Goal: Task Accomplishment & Management: Complete application form

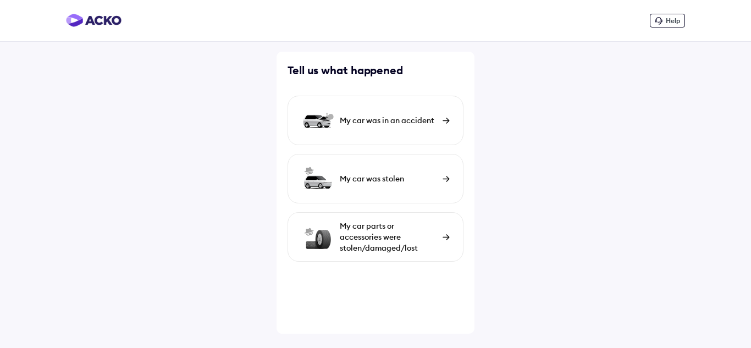
click at [442, 235] on div "My car parts or accessories were stolen/damaged/lost" at bounding box center [376, 236] width 176 height 49
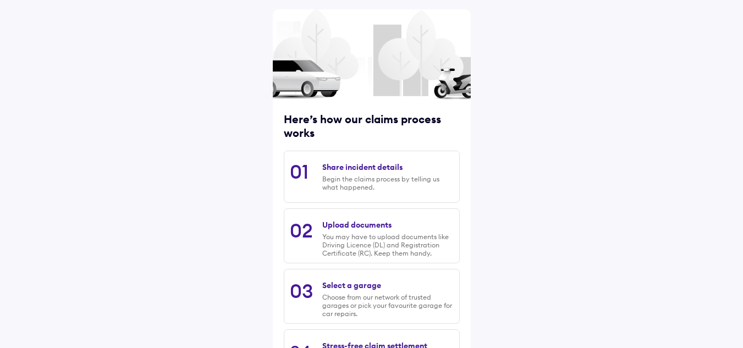
scroll to position [110, 0]
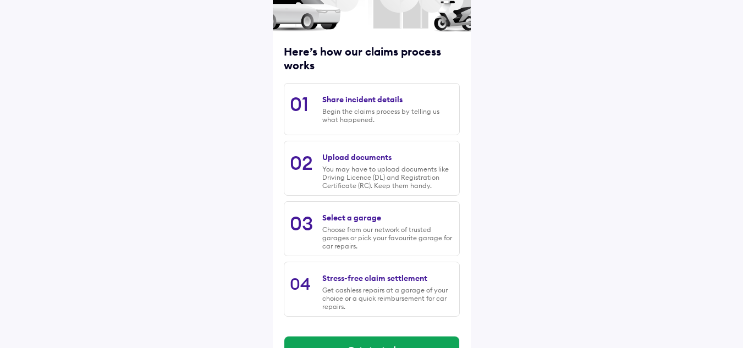
click at [359, 228] on div "Choose from our network of trusted garages or pick your favourite garage for ca…" at bounding box center [387, 237] width 131 height 25
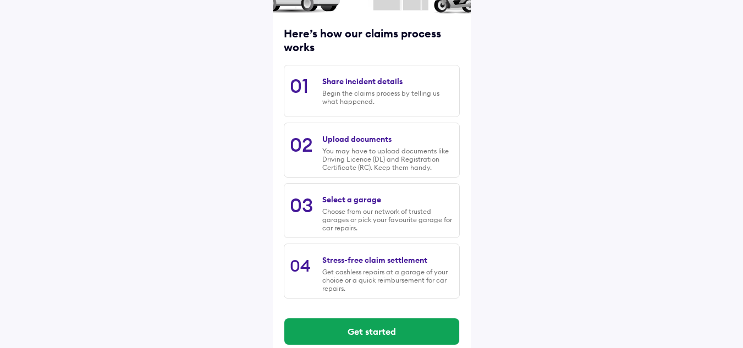
scroll to position [145, 0]
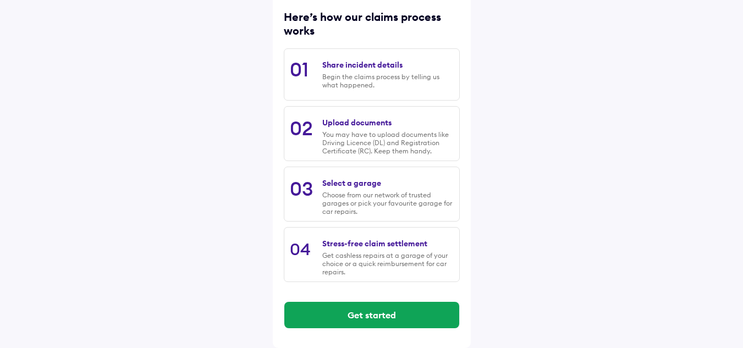
click at [369, 195] on div "Choose from our network of trusted garages or pick your favourite garage for ca…" at bounding box center [387, 203] width 131 height 25
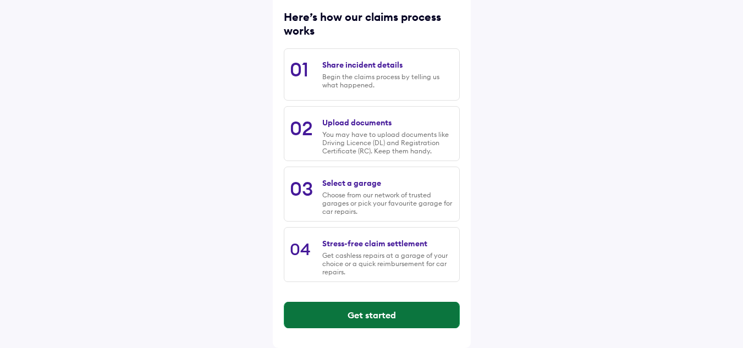
click at [372, 317] on button "Get started" at bounding box center [371, 315] width 175 height 26
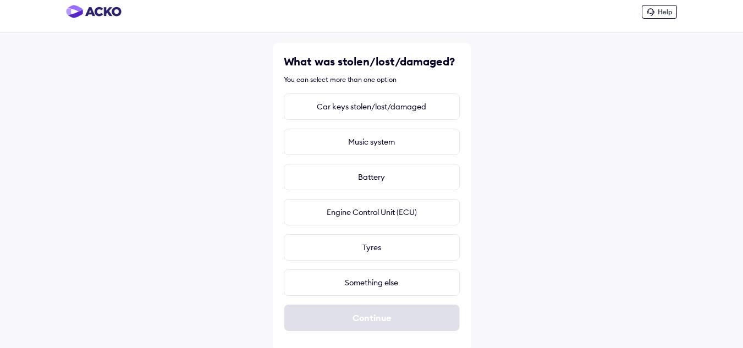
scroll to position [12, 0]
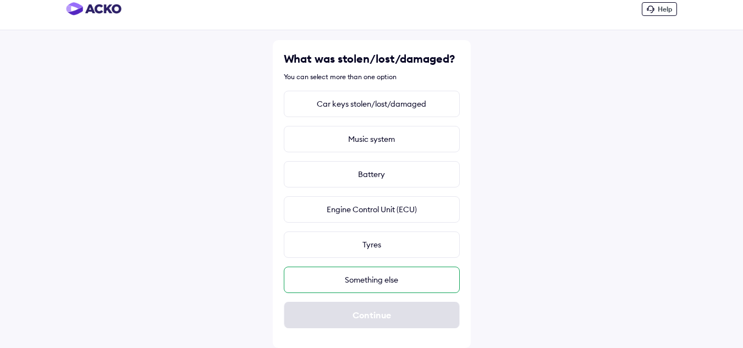
click at [376, 275] on div "Something else" at bounding box center [372, 280] width 176 height 26
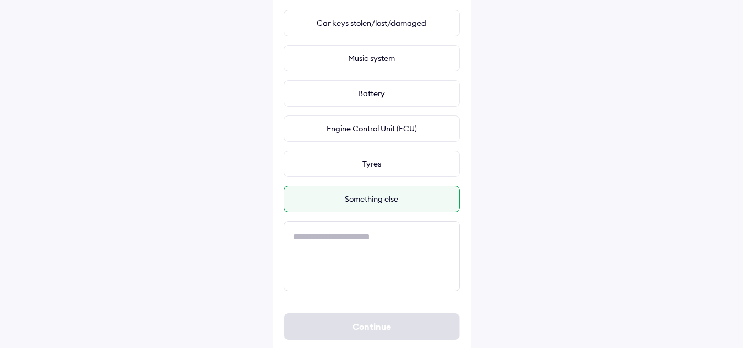
scroll to position [104, 0]
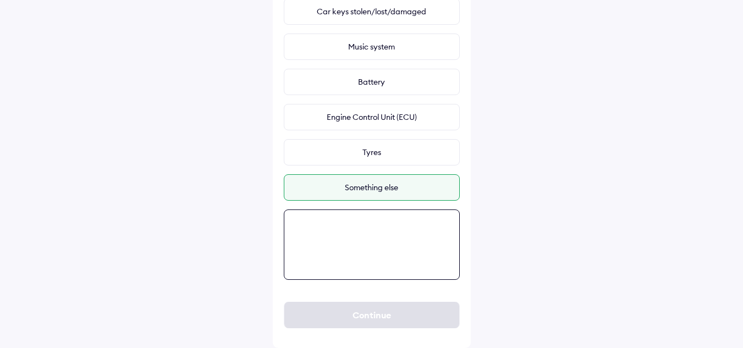
click at [319, 224] on textarea at bounding box center [372, 245] width 176 height 70
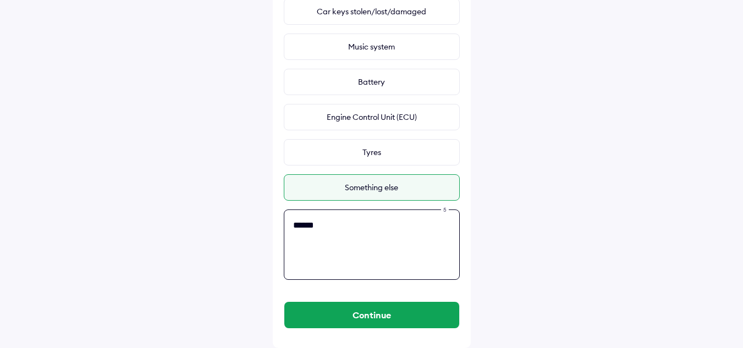
paste textarea "**********"
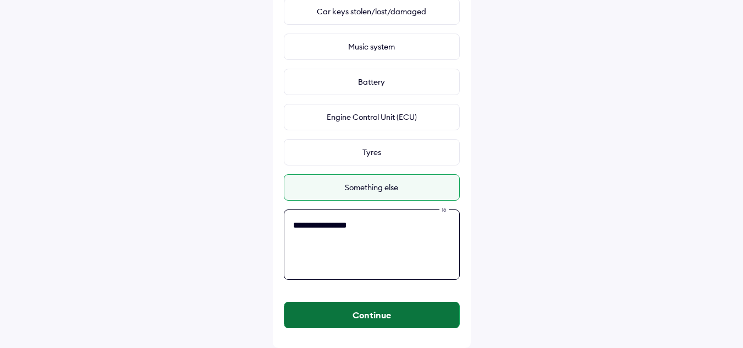
type textarea "**********"
click at [357, 320] on button "Continue" at bounding box center [371, 315] width 175 height 26
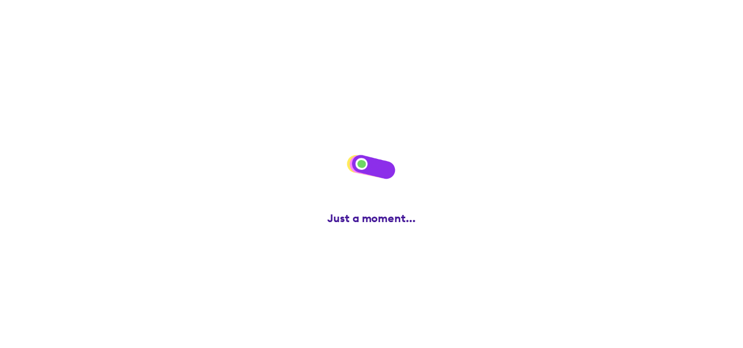
scroll to position [0, 0]
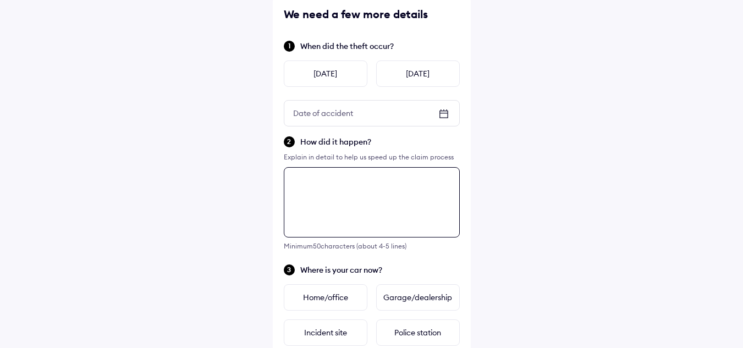
click at [313, 242] on div "Minimum 50 characters (about 4-5 lines)" at bounding box center [372, 208] width 176 height 83
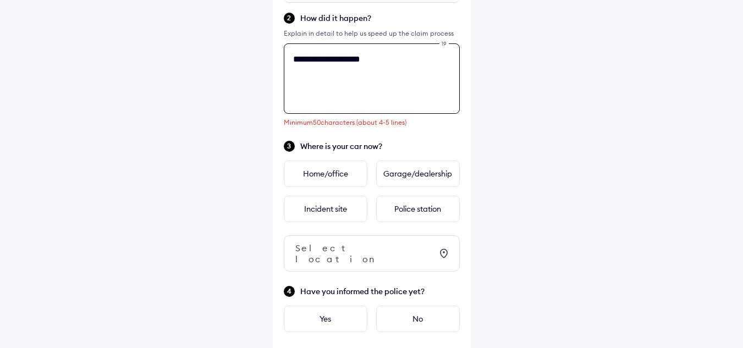
scroll to position [223, 0]
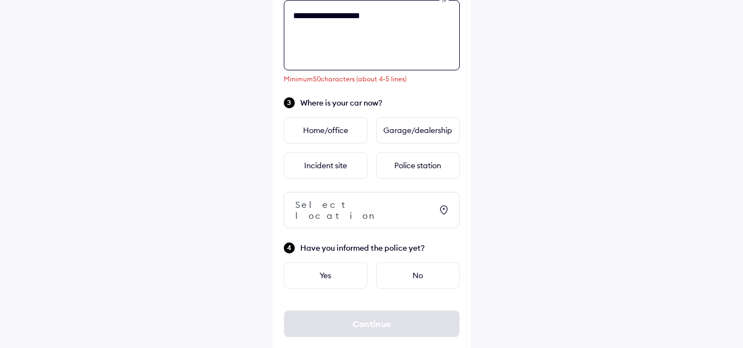
drag, startPoint x: 401, startPoint y: 16, endPoint x: 394, endPoint y: 82, distance: 66.4
click at [353, 16] on textarea "**********" at bounding box center [372, 35] width 176 height 70
click at [371, 33] on textarea "**********" at bounding box center [372, 35] width 176 height 70
type textarea "**********"
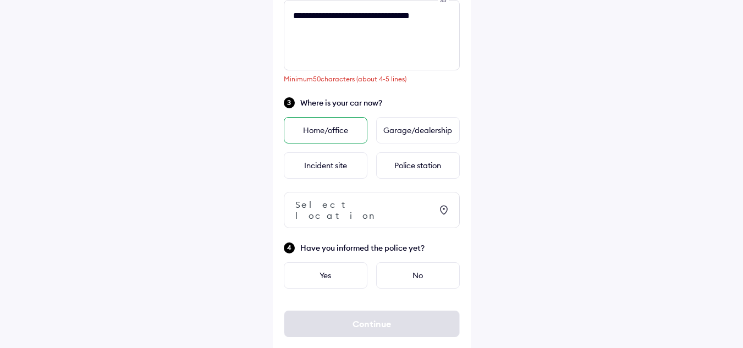
click at [334, 139] on div "Home/office" at bounding box center [326, 130] width 84 height 26
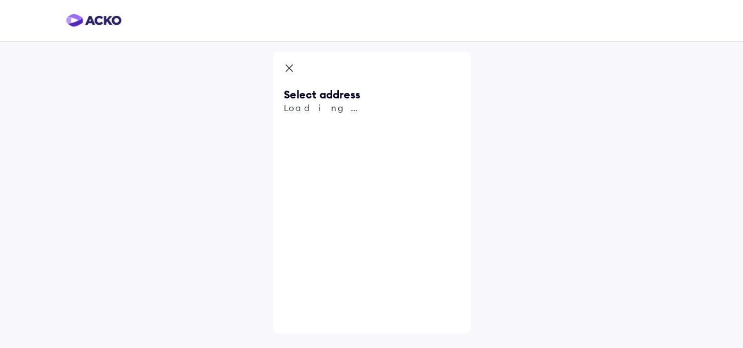
scroll to position [0, 0]
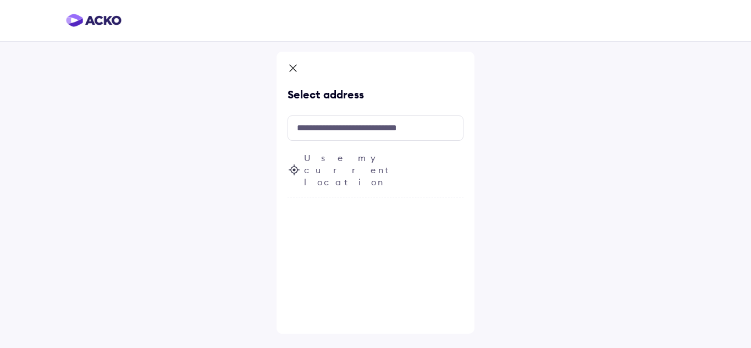
click at [295, 64] on icon at bounding box center [293, 69] width 11 height 13
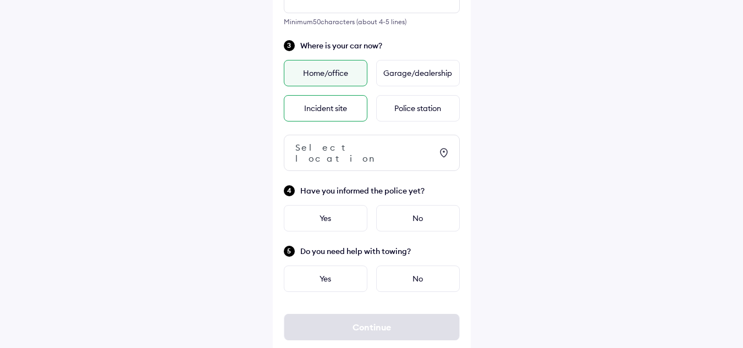
scroll to position [284, 0]
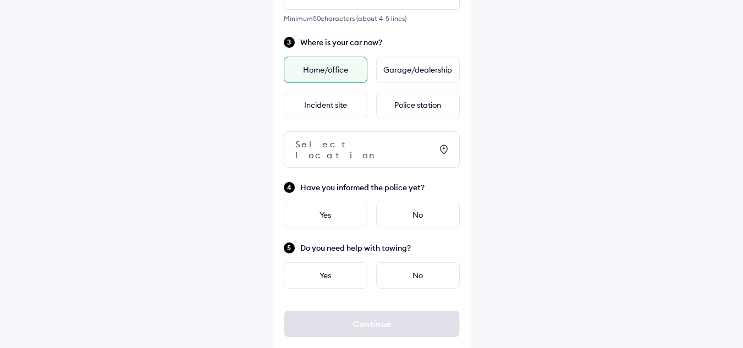
click at [351, 74] on div "Home/office" at bounding box center [326, 70] width 84 height 26
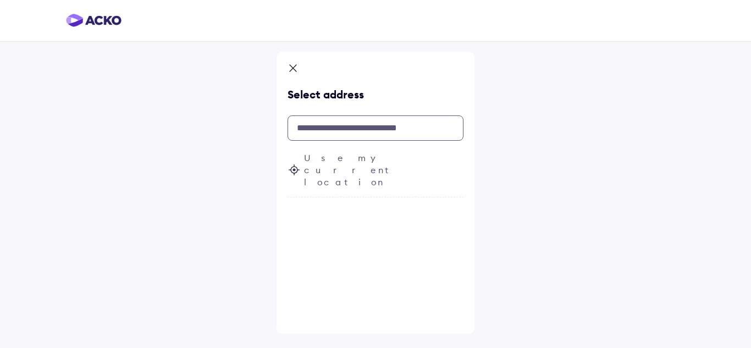
click at [320, 135] on input "text" at bounding box center [376, 127] width 176 height 25
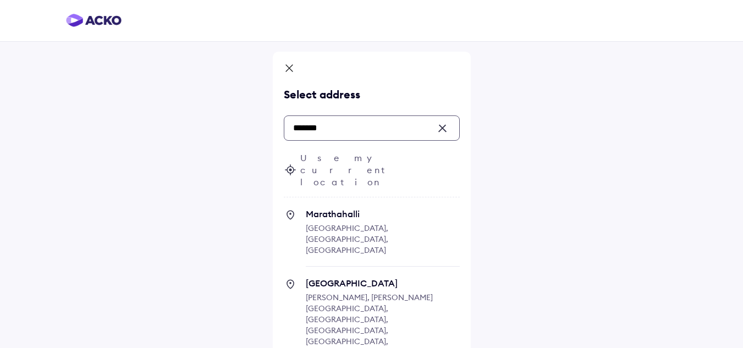
click at [331, 211] on span "Marathahalli [GEOGRAPHIC_DATA], [GEOGRAPHIC_DATA], [GEOGRAPHIC_DATA]" at bounding box center [383, 237] width 154 height 58
type input "*******"
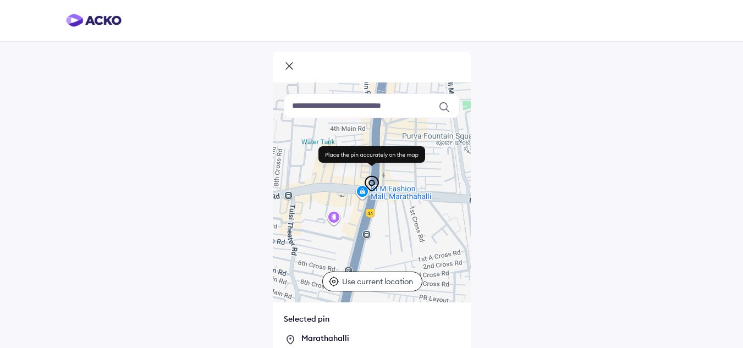
click at [394, 109] on input at bounding box center [372, 105] width 176 height 25
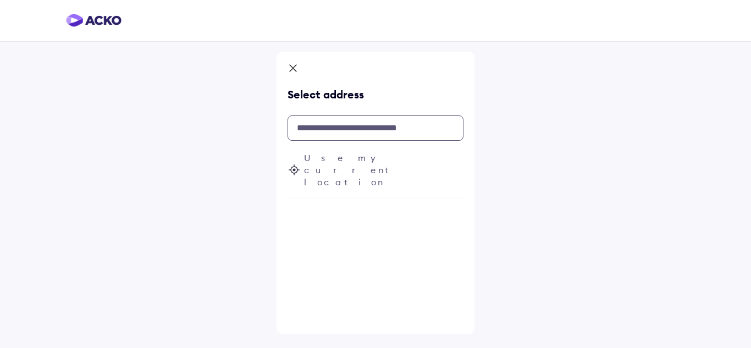
click at [338, 127] on input "text" at bounding box center [376, 127] width 176 height 25
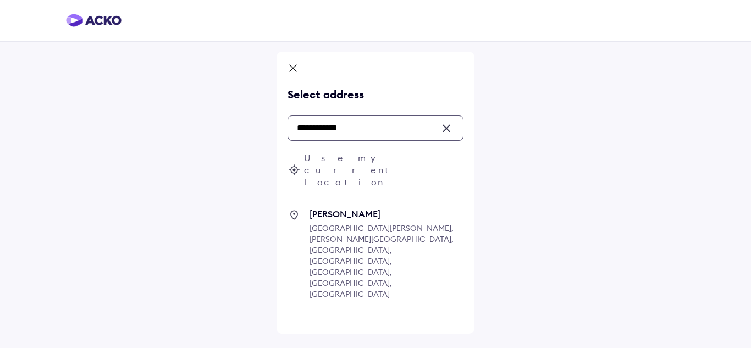
click at [368, 229] on span "[GEOGRAPHIC_DATA][PERSON_NAME], [PERSON_NAME][GEOGRAPHIC_DATA], [GEOGRAPHIC_DAT…" at bounding box center [382, 261] width 144 height 76
type input "**********"
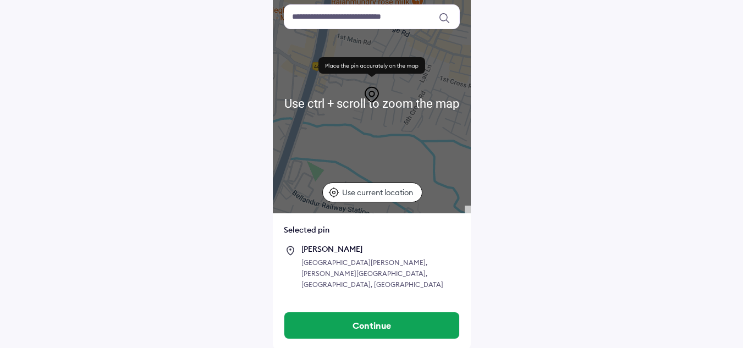
scroll to position [91, 0]
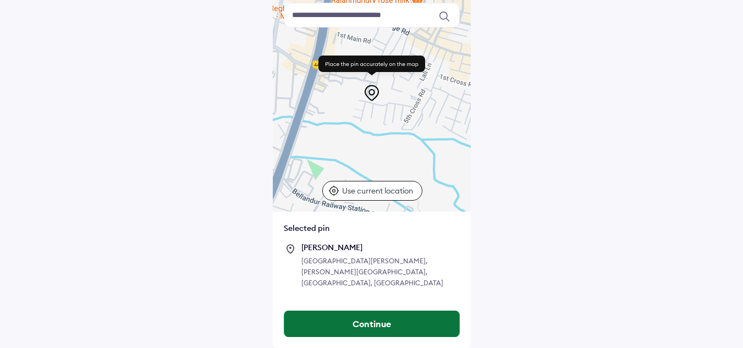
click at [373, 325] on button "Continue" at bounding box center [371, 324] width 175 height 26
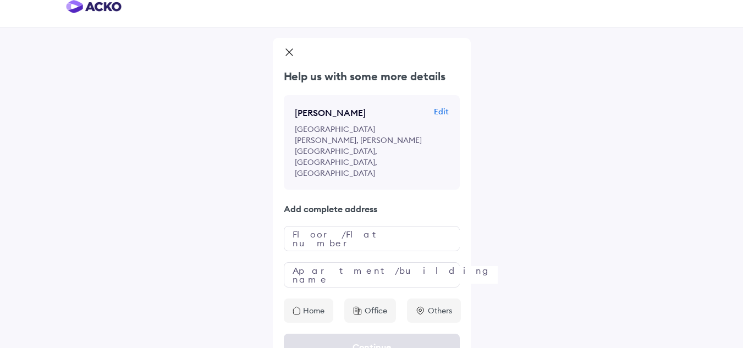
scroll to position [26, 0]
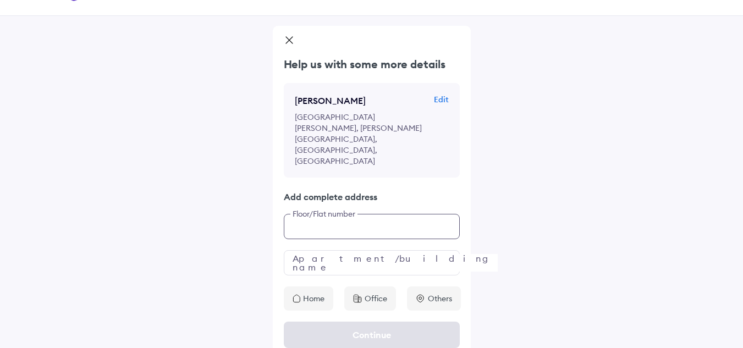
click at [332, 219] on input "text" at bounding box center [372, 226] width 176 height 25
type input "***"
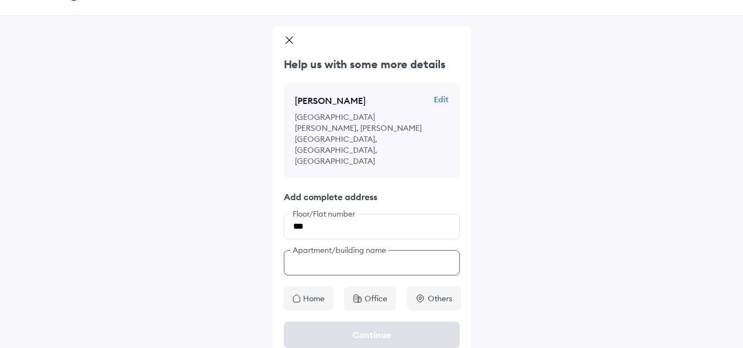
click at [316, 255] on input "text" at bounding box center [372, 262] width 176 height 25
type input "**********"
click at [303, 293] on p "Home" at bounding box center [313, 298] width 21 height 11
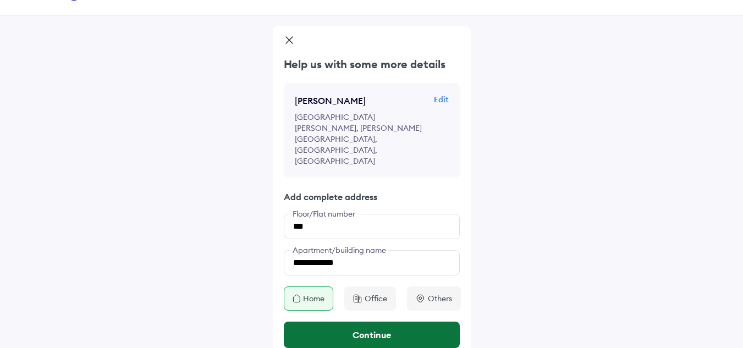
click at [331, 322] on button "Continue" at bounding box center [372, 335] width 176 height 26
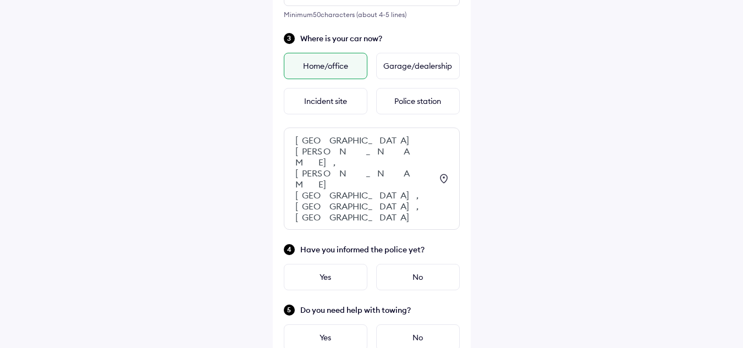
scroll to position [315, 0]
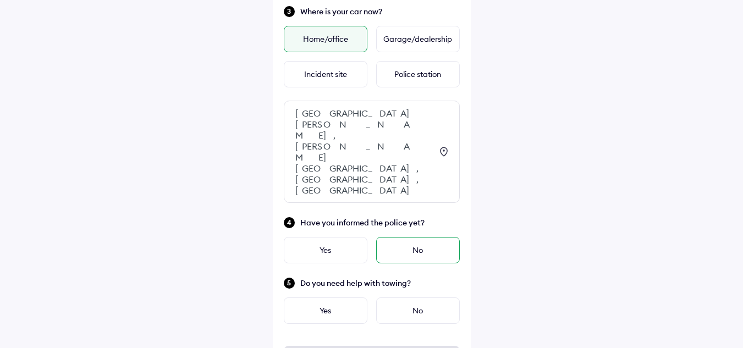
click at [403, 237] on div "No" at bounding box center [418, 250] width 84 height 26
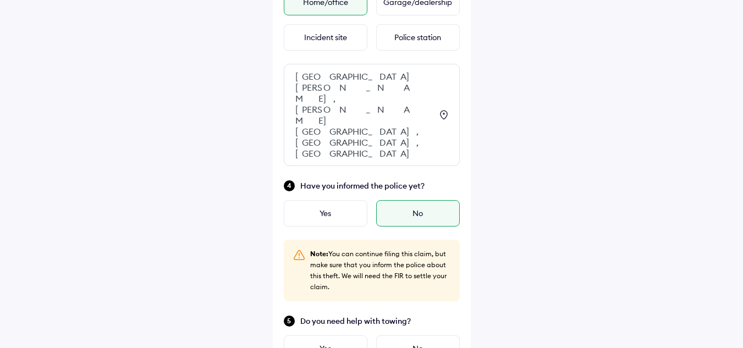
scroll to position [370, 0]
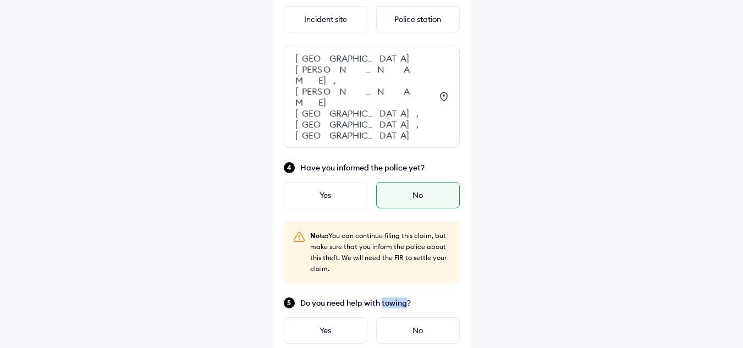
drag, startPoint x: 384, startPoint y: 258, endPoint x: 405, endPoint y: 261, distance: 21.6
click at [405, 298] on span "Do you need help with towing?" at bounding box center [379, 303] width 159 height 11
copy span "towing"
click at [420, 317] on div "No" at bounding box center [418, 330] width 84 height 26
click at [423, 317] on div "No" at bounding box center [418, 330] width 84 height 26
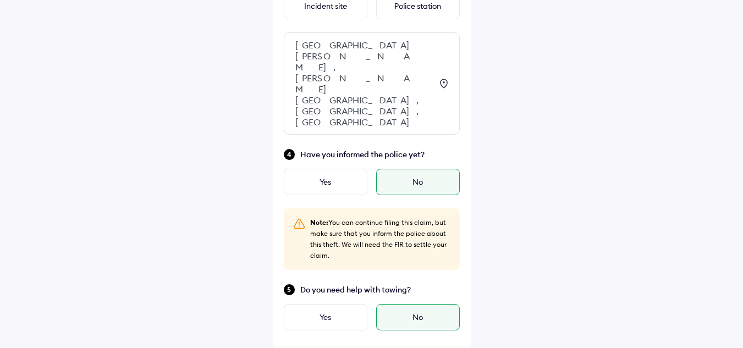
scroll to position [389, 0]
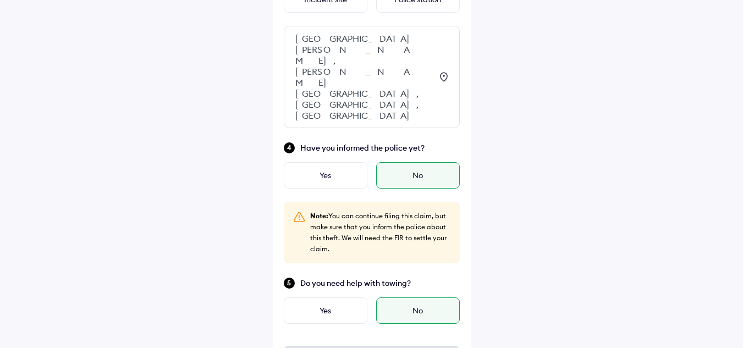
click at [415, 298] on div "No" at bounding box center [418, 311] width 84 height 26
click at [354, 162] on div "Yes" at bounding box center [326, 175] width 84 height 26
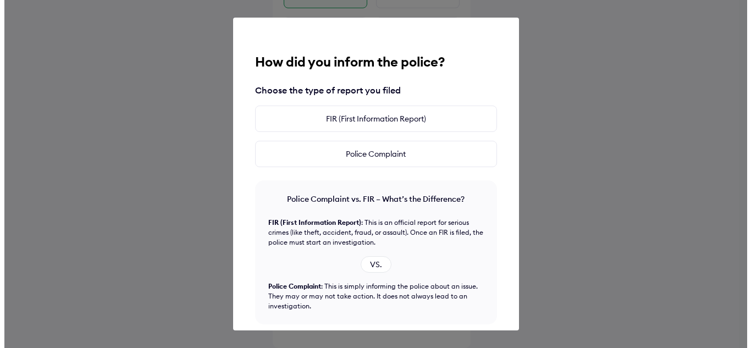
scroll to position [315, 0]
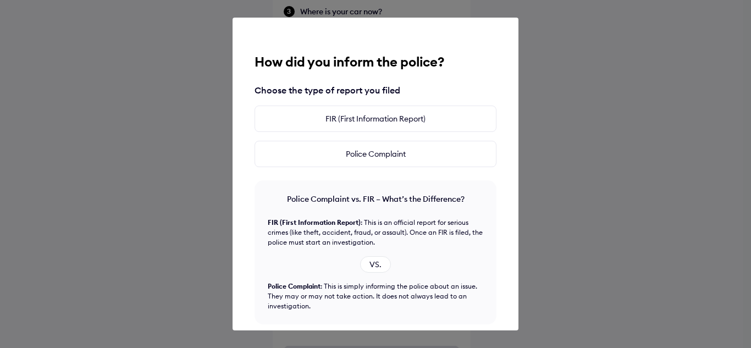
drag, startPoint x: 616, startPoint y: 78, endPoint x: 584, endPoint y: 97, distance: 37.5
click at [616, 78] on div "How did you inform the police? Choose the type of report you filed FIR (First I…" at bounding box center [375, 174] width 751 height 348
click at [637, 46] on div "How did you inform the police? Choose the type of report you filed FIR (First I…" at bounding box center [375, 174] width 751 height 348
drag, startPoint x: 290, startPoint y: 44, endPoint x: 305, endPoint y: 65, distance: 25.3
click at [291, 44] on div "How did you inform the police? Choose the type of report you filed FIR (First I…" at bounding box center [376, 174] width 286 height 313
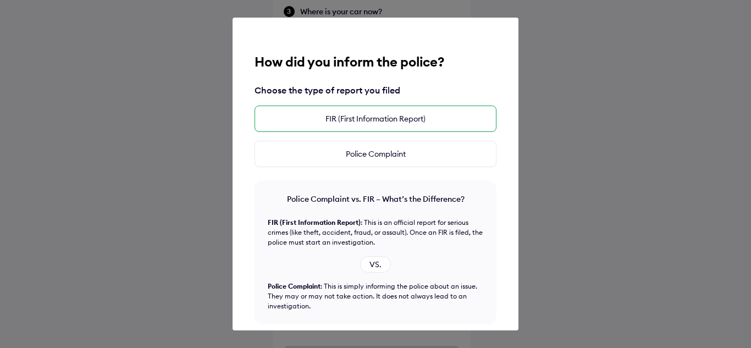
click at [445, 120] on div "FIR (First Information Report)" at bounding box center [376, 119] width 242 height 26
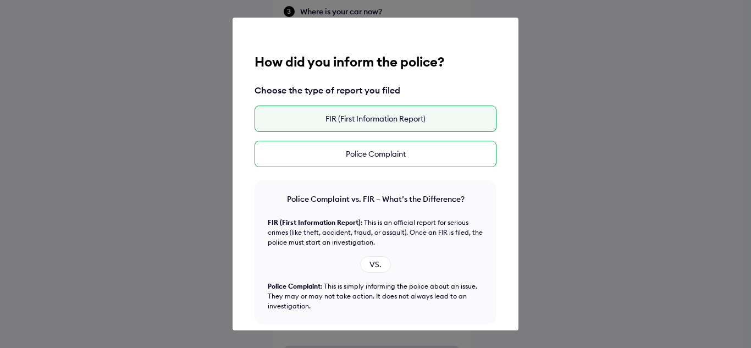
click at [421, 152] on div "Police Complaint" at bounding box center [376, 154] width 242 height 26
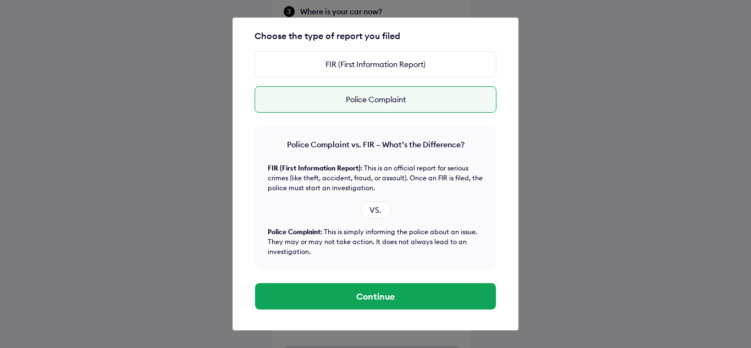
scroll to position [56, 0]
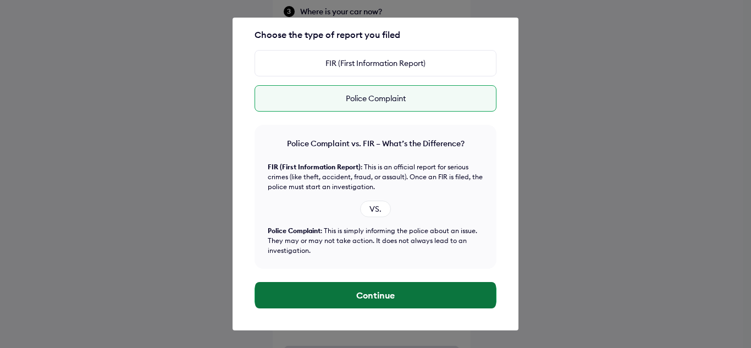
click at [353, 296] on button "Continue" at bounding box center [375, 295] width 241 height 26
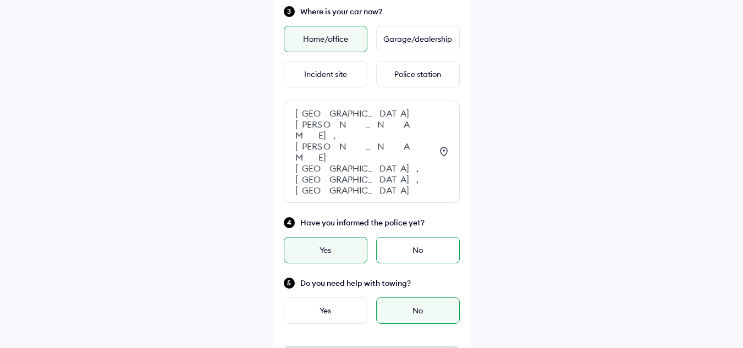
click at [411, 237] on div "No" at bounding box center [418, 250] width 84 height 26
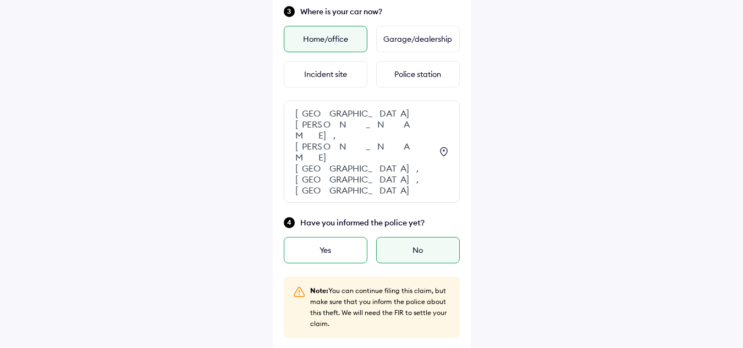
click at [342, 237] on div "Yes" at bounding box center [326, 250] width 84 height 26
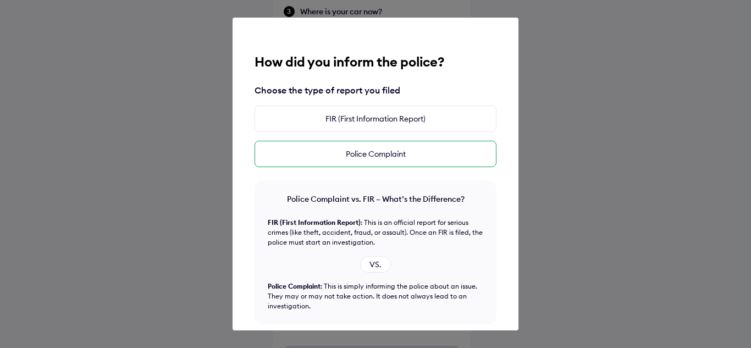
click at [419, 150] on div "Police Complaint" at bounding box center [376, 154] width 242 height 26
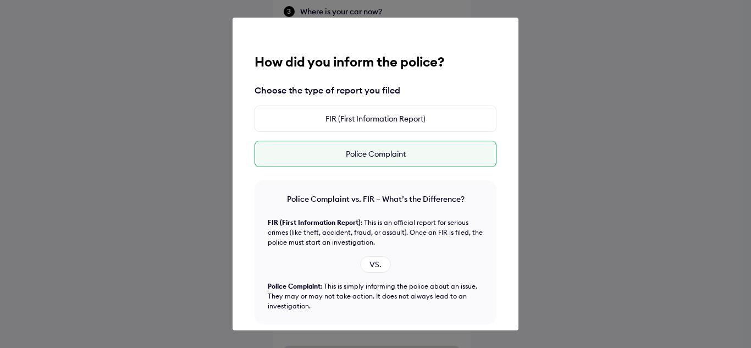
drag, startPoint x: 522, startPoint y: 21, endPoint x: 521, endPoint y: 27, distance: 6.3
click at [522, 22] on div "How did you inform the police? Choose the type of report you filed FIR (First I…" at bounding box center [375, 174] width 751 height 348
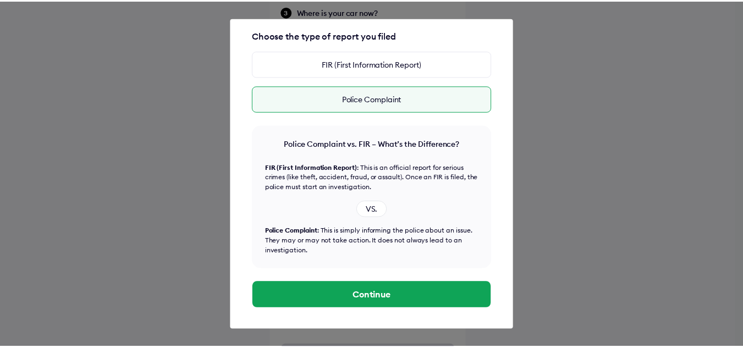
scroll to position [56, 0]
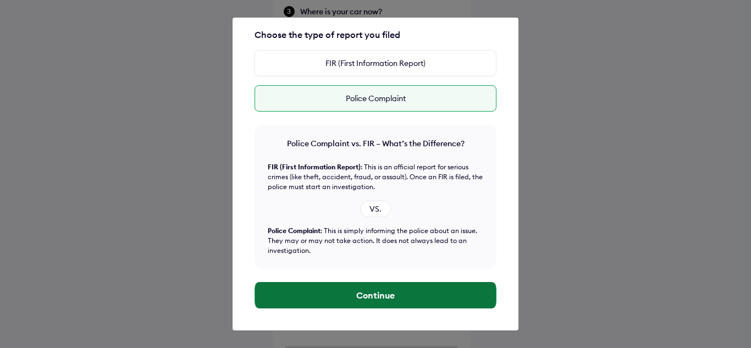
click at [389, 295] on button "Continue" at bounding box center [375, 295] width 241 height 26
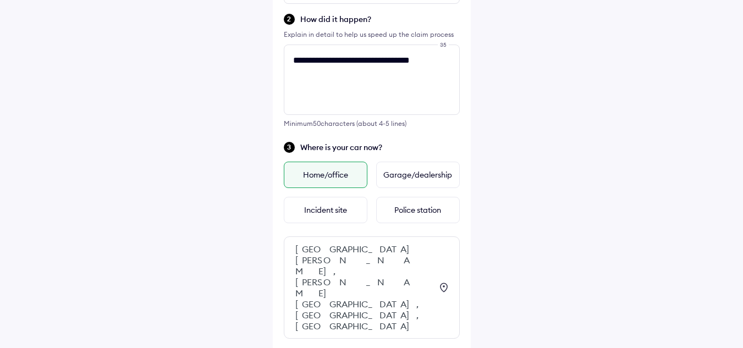
scroll to position [315, 0]
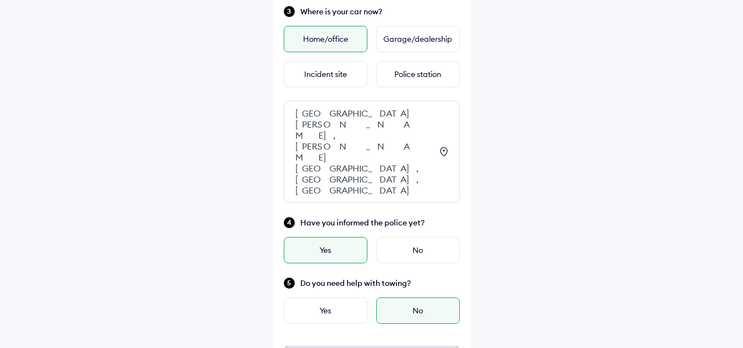
drag, startPoint x: 395, startPoint y: 323, endPoint x: 399, endPoint y: 316, distance: 8.4
click at [423, 237] on div "No" at bounding box center [418, 250] width 84 height 26
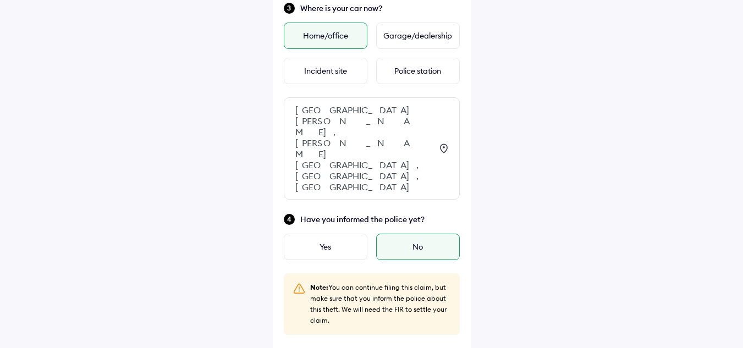
scroll to position [389, 0]
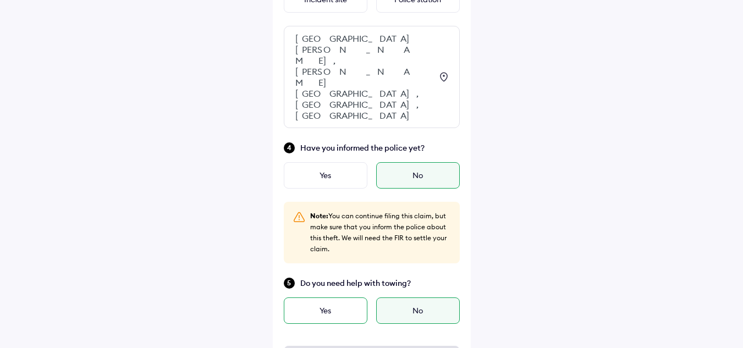
click at [318, 298] on div "Yes" at bounding box center [326, 311] width 84 height 26
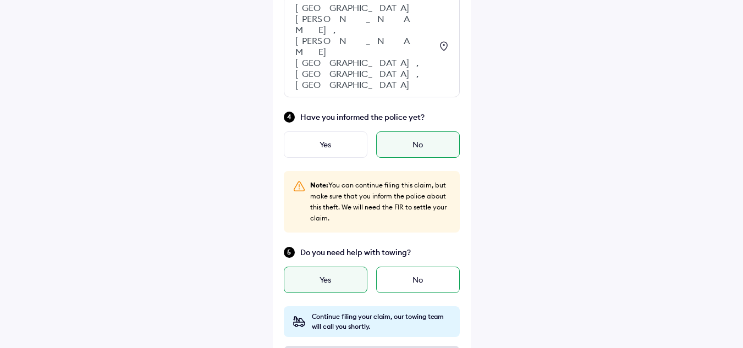
click at [417, 267] on div "No" at bounding box center [418, 280] width 84 height 26
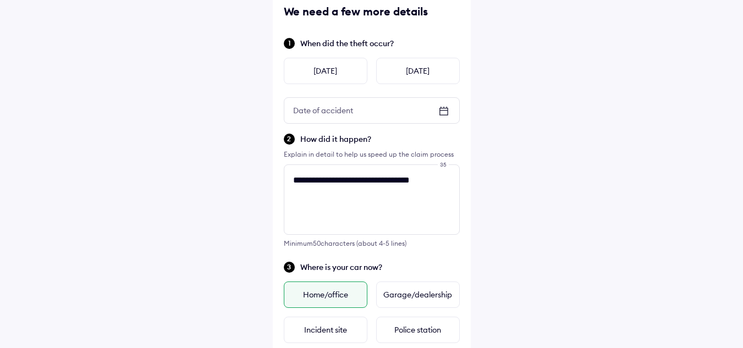
scroll to position [0, 0]
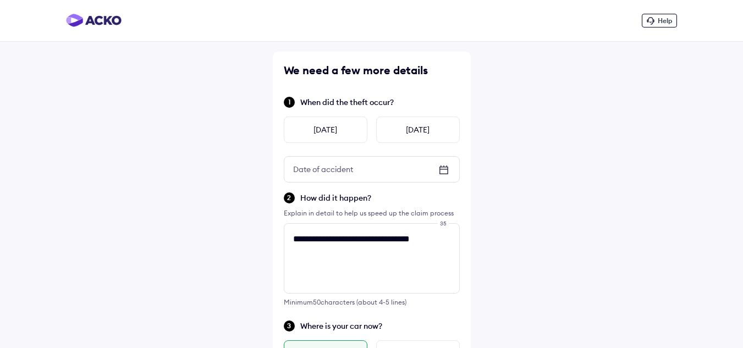
click at [344, 175] on div "Date of accident" at bounding box center [323, 169] width 78 height 20
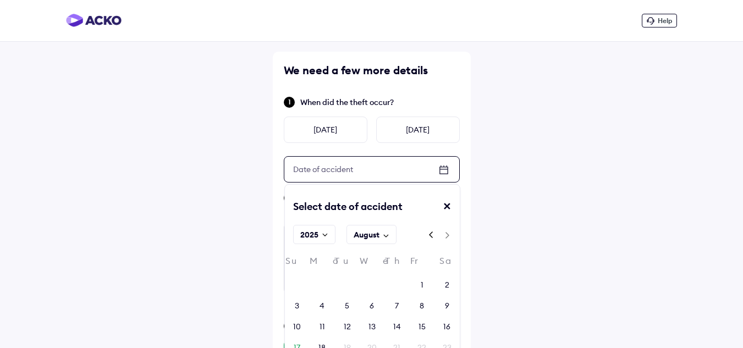
click at [324, 236] on rect at bounding box center [325, 235] width 10 height 10
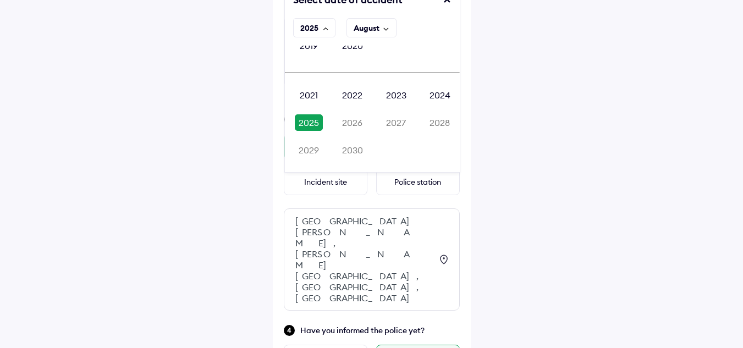
scroll to position [109, 0]
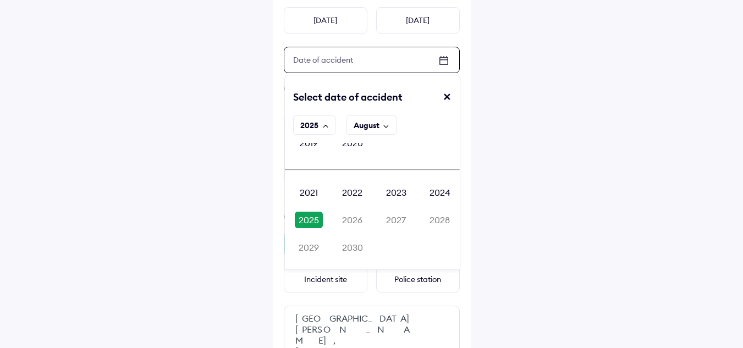
click at [306, 218] on div "2025" at bounding box center [309, 220] width 29 height 16
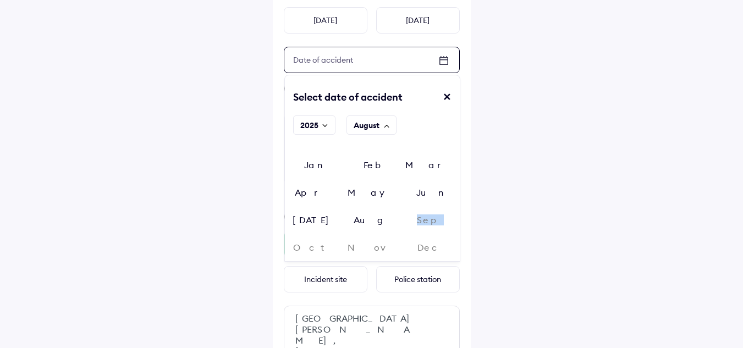
click at [401, 218] on div "Sep" at bounding box center [430, 220] width 58 height 16
click at [401, 212] on div "Aug" at bounding box center [372, 220] width 58 height 16
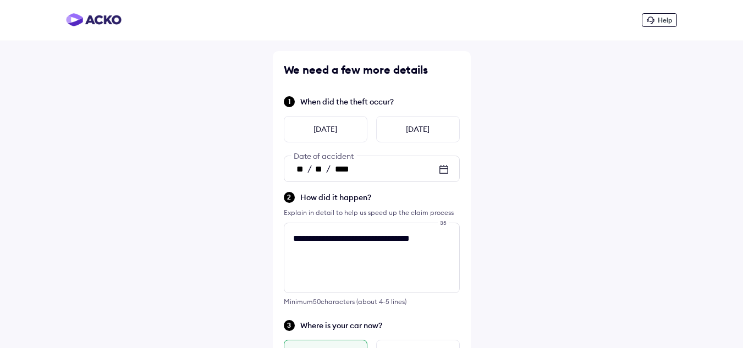
scroll to position [0, 0]
click at [444, 170] on icon at bounding box center [443, 169] width 13 height 13
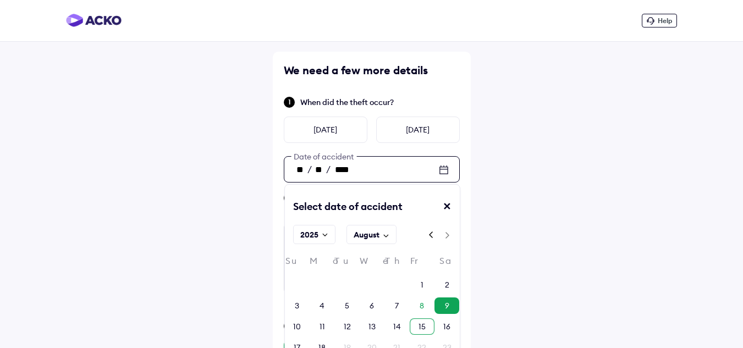
click at [423, 327] on div "15" at bounding box center [422, 326] width 7 height 11
type input "**"
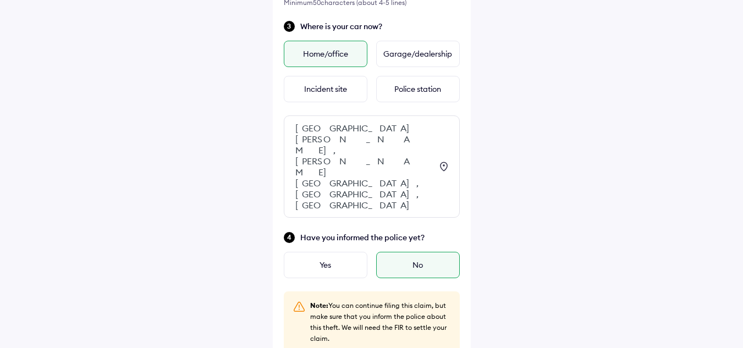
scroll to position [389, 0]
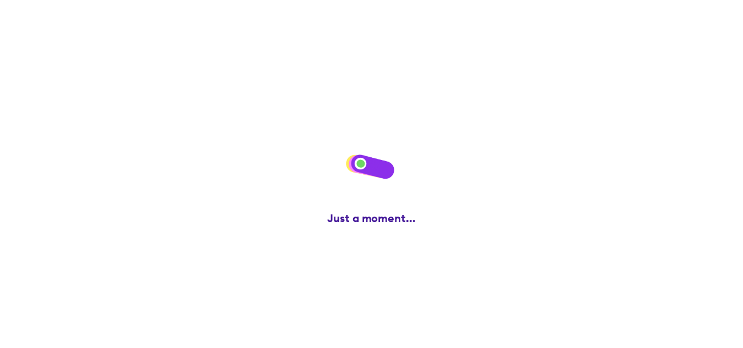
scroll to position [0, 0]
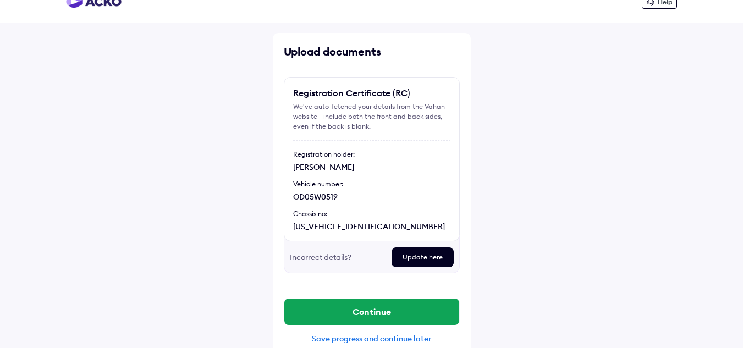
scroll to position [34, 0]
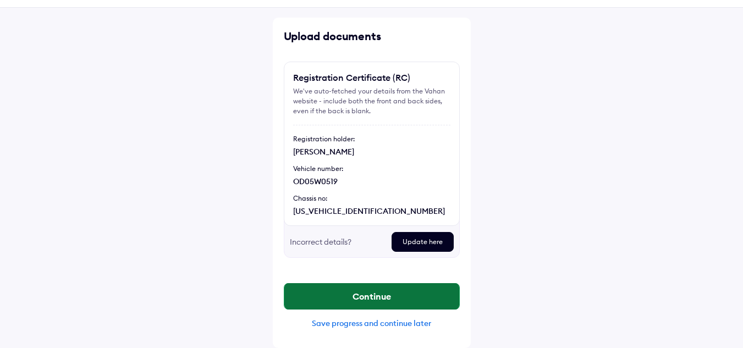
click at [406, 299] on button "Continue" at bounding box center [371, 296] width 175 height 26
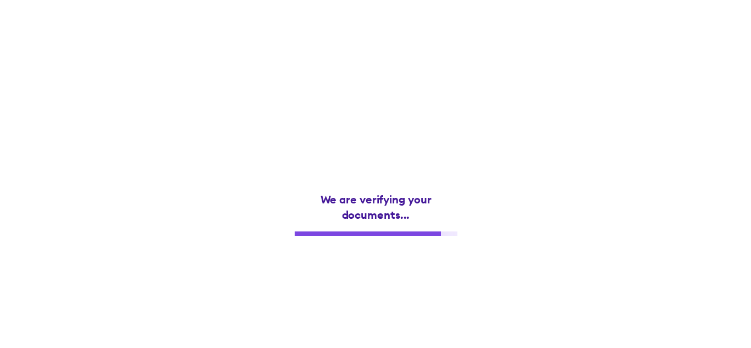
scroll to position [0, 0]
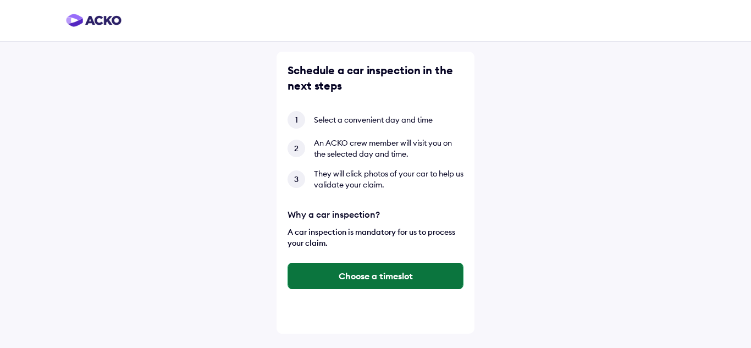
click at [363, 279] on button "Choose a timeslot" at bounding box center [375, 276] width 175 height 26
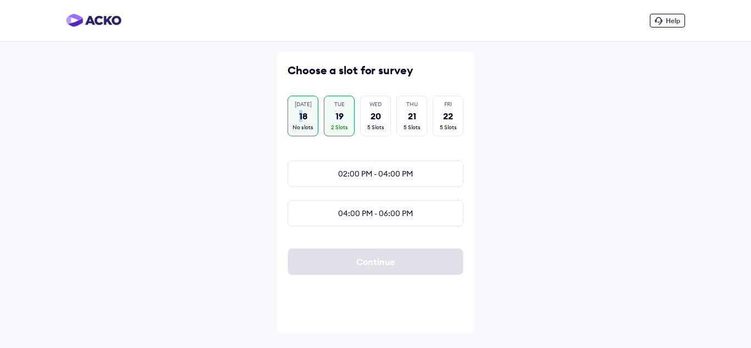
click at [301, 113] on div "18" at bounding box center [303, 116] width 8 height 12
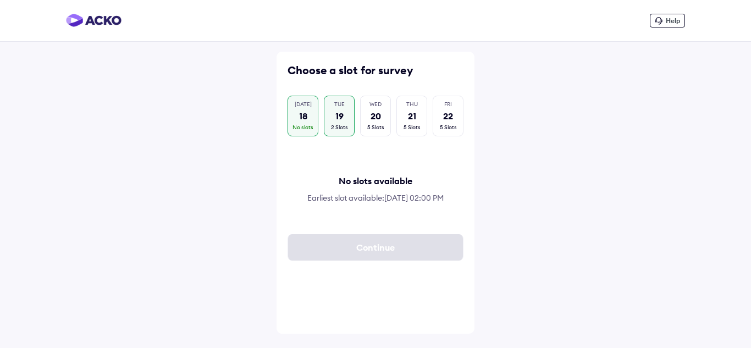
click at [342, 119] on div "19" at bounding box center [339, 116] width 8 height 12
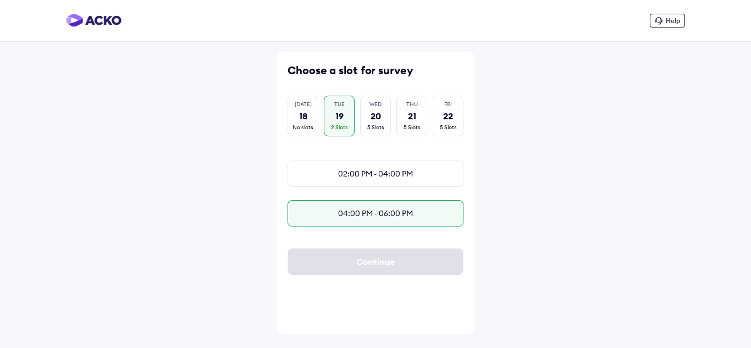
click at [351, 221] on div "04:00 PM - 06:00 PM" at bounding box center [376, 213] width 176 height 26
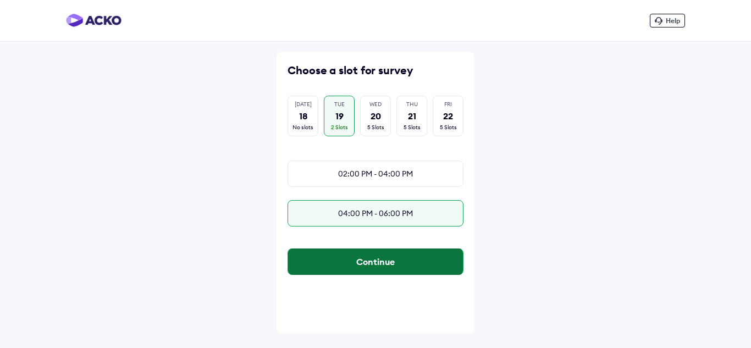
click at [373, 275] on button "Continue" at bounding box center [375, 262] width 175 height 26
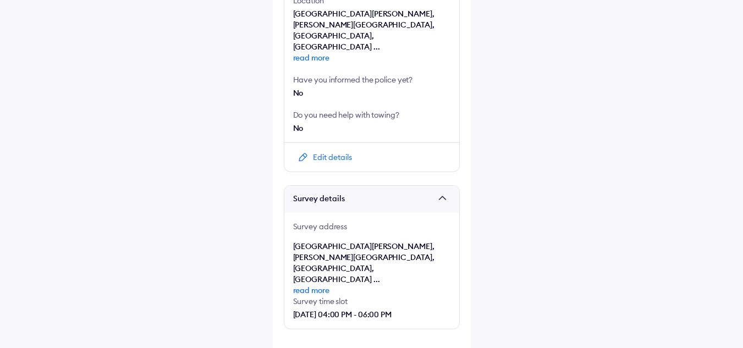
scroll to position [375, 0]
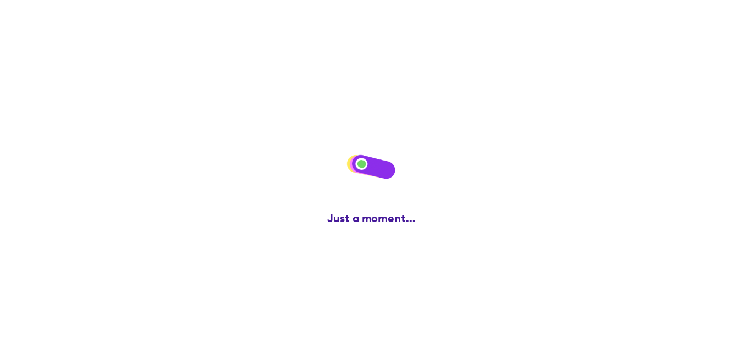
scroll to position [0, 0]
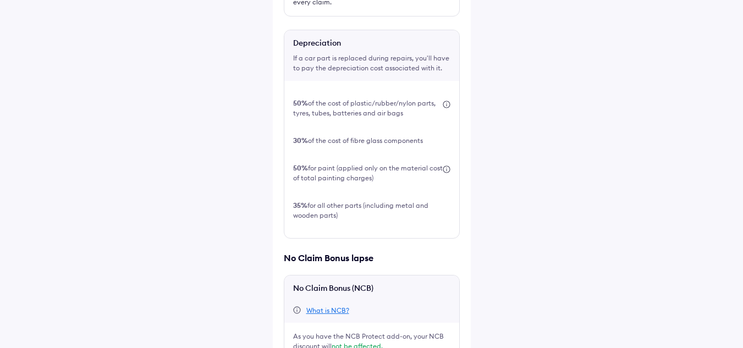
scroll to position [378, 0]
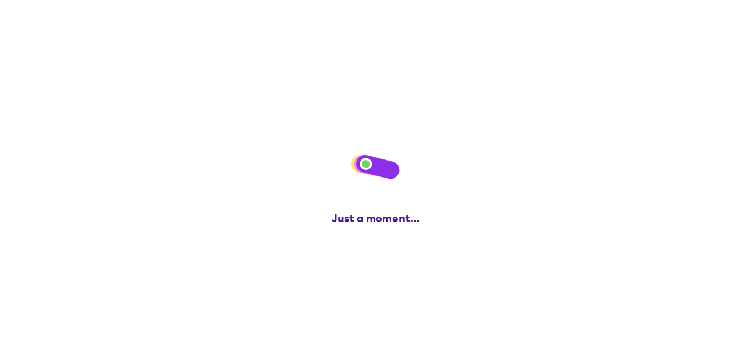
scroll to position [0, 0]
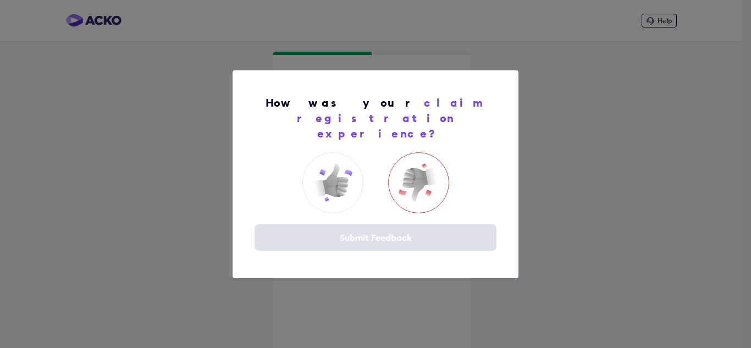
click at [400, 181] on img at bounding box center [419, 183] width 44 height 44
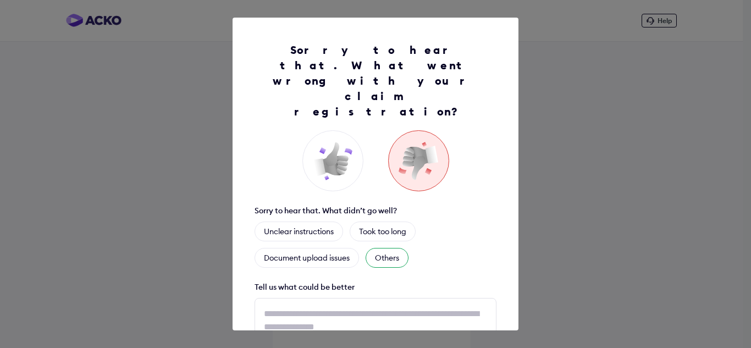
click at [389, 248] on div "Others" at bounding box center [387, 258] width 43 height 20
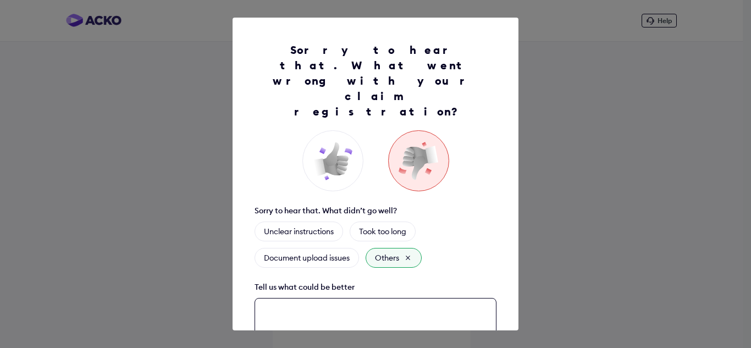
click at [295, 298] on textarea at bounding box center [376, 333] width 242 height 70
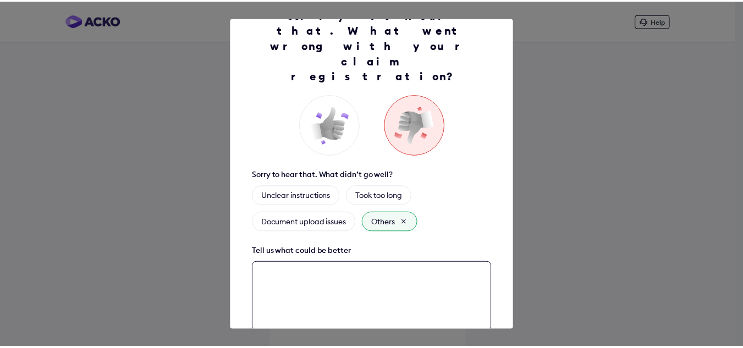
scroll to position [69, 0]
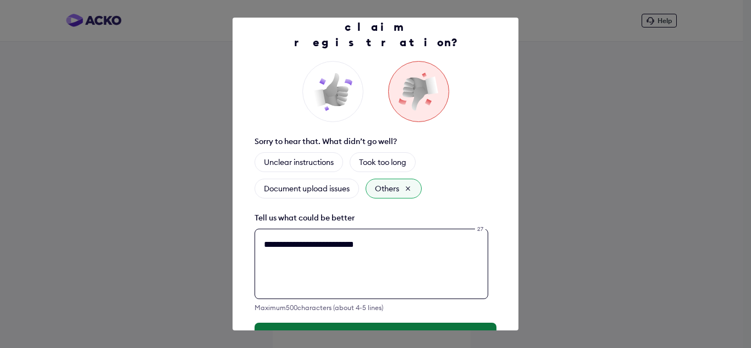
type textarea "**********"
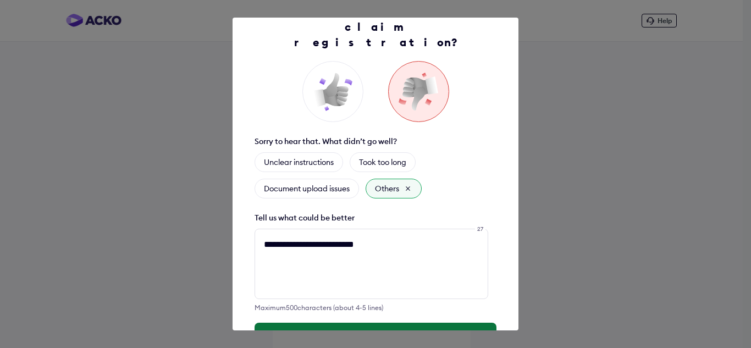
click at [348, 323] on button "Submit Feedback" at bounding box center [376, 336] width 242 height 26
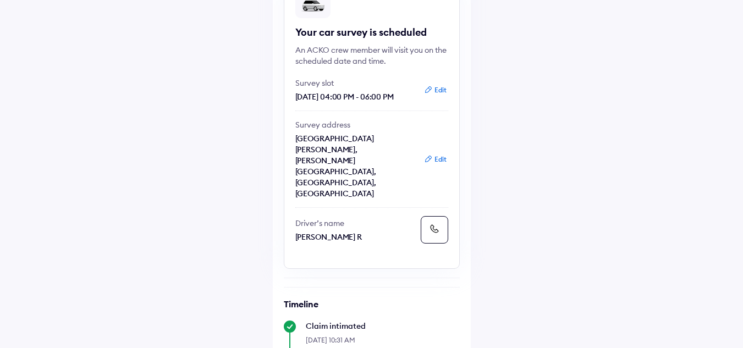
scroll to position [110, 0]
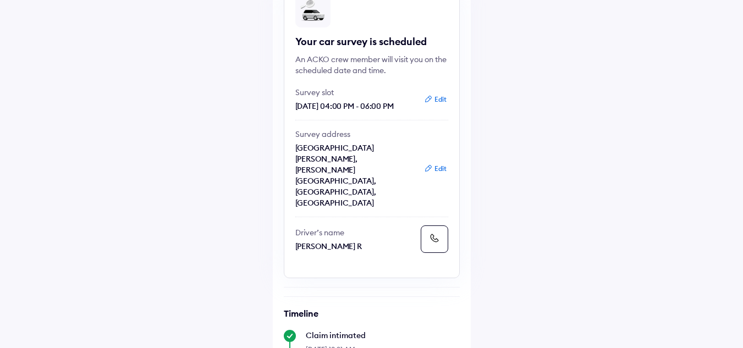
click at [601, 151] on div "Help Claim status Info Your car survey is scheduled An ACKO crew member will vi…" at bounding box center [371, 269] width 743 height 758
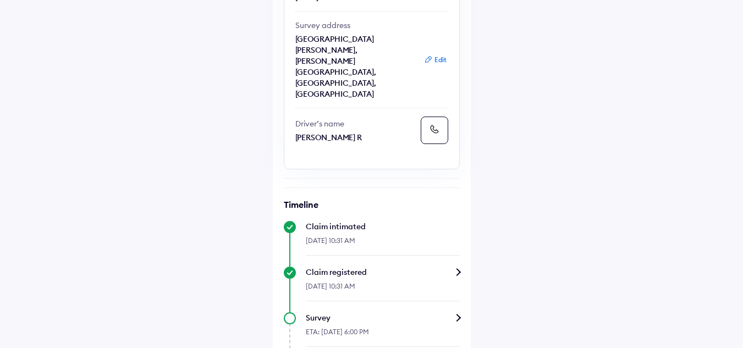
scroll to position [165, 0]
